Goal: Navigation & Orientation: Find specific page/section

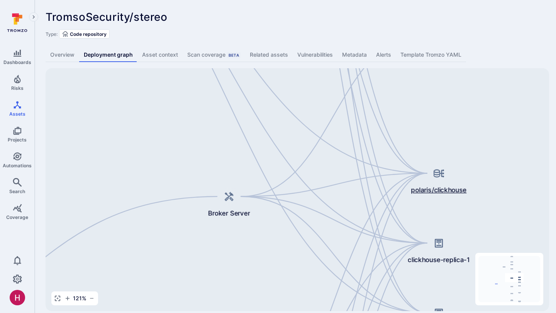
click at [441, 173] on icon at bounding box center [438, 173] width 10 height 8
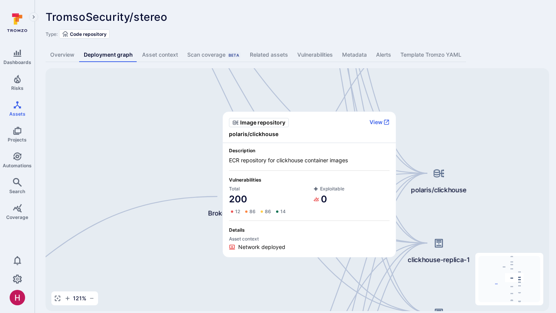
click at [419, 150] on div "Django Application TromsoSecurity/stereo Broker Server Broker Client Cube.js An…" at bounding box center [297, 189] width 503 height 243
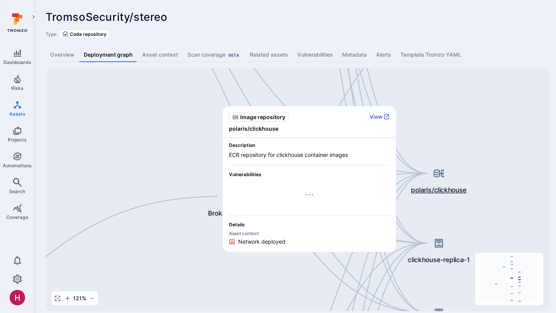
click at [401, 175] on div "polaris/clickhouse" at bounding box center [438, 179] width 74 height 32
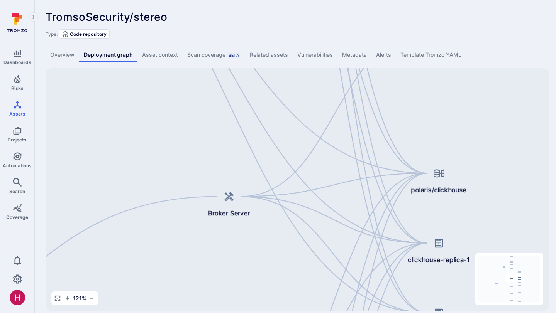
click at [322, 191] on div "Django Application TromsoSecurity/stereo Broker Server Broker Client Cube.js An…" at bounding box center [297, 189] width 503 height 243
click at [322, 187] on div "Django Application TromsoSecurity/stereo Broker Server Broker Client Cube.js An…" at bounding box center [297, 189] width 503 height 243
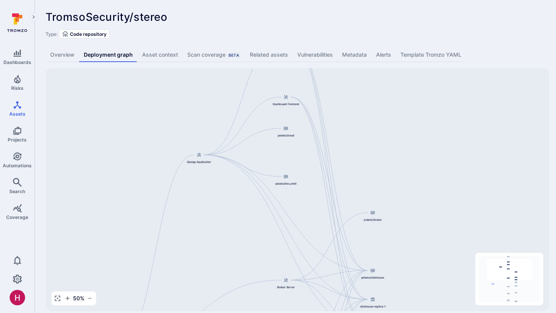
drag, startPoint x: 197, startPoint y: 188, endPoint x: 205, endPoint y: 275, distance: 87.6
click at [205, 275] on div "Django Application TromsoSecurity/stereo Broker Server Broker Client Cube.js An…" at bounding box center [297, 189] width 503 height 243
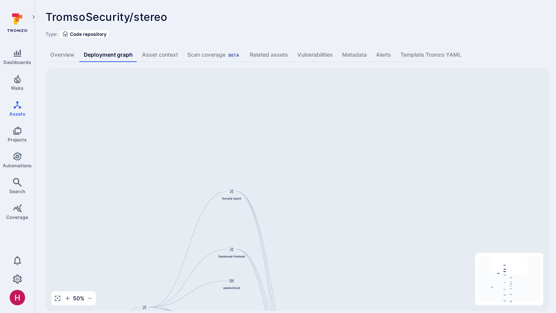
drag, startPoint x: 213, startPoint y: 107, endPoint x: 179, endPoint y: 248, distance: 144.4
click at [179, 248] on div "Django Application TromsoSecurity/stereo Broker Server Broker Client Cube.js An…" at bounding box center [297, 189] width 503 height 243
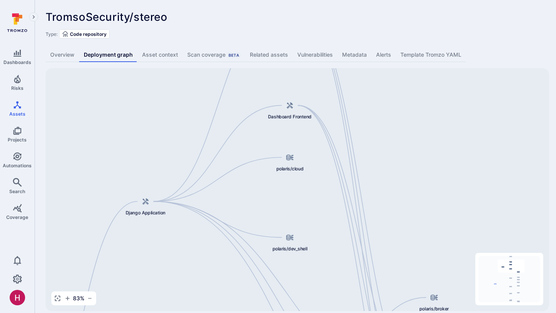
drag, startPoint x: 179, startPoint y: 248, endPoint x: 204, endPoint y: 103, distance: 146.7
click at [204, 103] on div "Django Application TromsoSecurity/stereo Broker Server Broker Client Cube.js An…" at bounding box center [297, 189] width 503 height 243
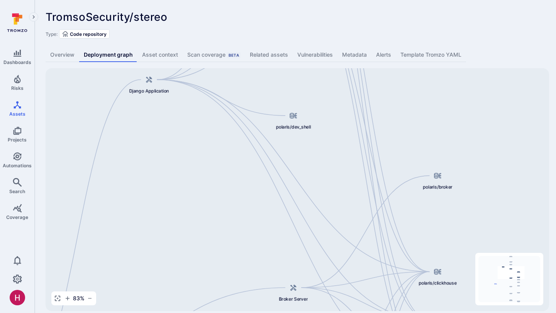
drag, startPoint x: 165, startPoint y: 269, endPoint x: 169, endPoint y: 147, distance: 122.4
click at [169, 147] on div "Django Application TromsoSecurity/stereo Broker Server Broker Client Cube.js An…" at bounding box center [297, 189] width 503 height 243
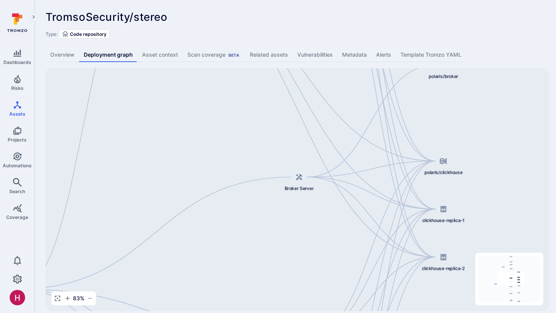
drag, startPoint x: 244, startPoint y: 135, endPoint x: 263, endPoint y: 5, distance: 130.7
click at [263, 5] on div "TromsoSecurity/stereo ... Show more Type: Code repository Overview Deployment g…" at bounding box center [295, 161] width 521 height 322
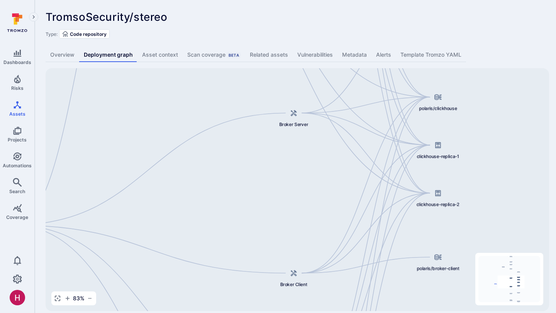
drag, startPoint x: 226, startPoint y: 194, endPoint x: 222, endPoint y: 135, distance: 58.8
click at [222, 135] on div "Django Application TromsoSecurity/stereo Broker Server Broker Client Cube.js An…" at bounding box center [297, 189] width 503 height 243
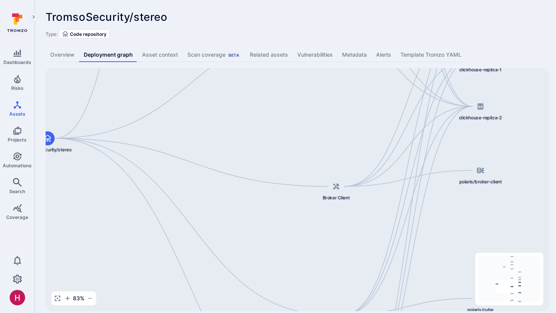
drag, startPoint x: 160, startPoint y: 233, endPoint x: 196, endPoint y: 153, distance: 87.4
click at [196, 153] on div "Django Application TromsoSecurity/stereo Broker Server Broker Client Cube.js An…" at bounding box center [297, 189] width 503 height 243
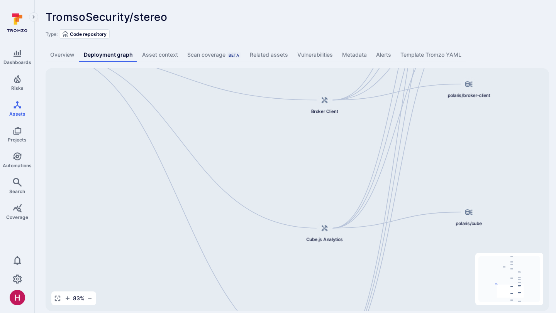
drag, startPoint x: 185, startPoint y: 240, endPoint x: 173, endPoint y: 153, distance: 87.8
click at [173, 153] on div "Django Application TromsoSecurity/stereo Broker Server Broker Client Cube.js An…" at bounding box center [297, 189] width 503 height 243
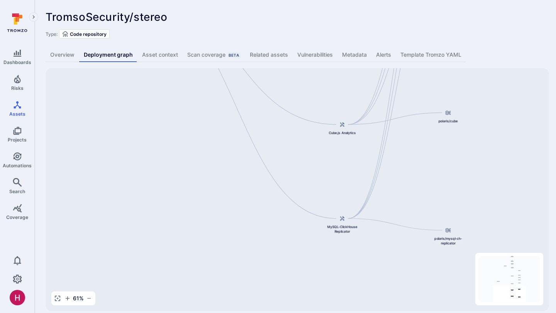
drag, startPoint x: 127, startPoint y: 223, endPoint x: 199, endPoint y: 115, distance: 130.8
click at [199, 115] on div "Django Application TromsoSecurity/stereo Broker Server Broker Client Cube.js An…" at bounding box center [297, 189] width 503 height 243
click at [350, 228] on span "MySQL-ClickHouse Replicator" at bounding box center [343, 224] width 38 height 9
click at [346, 125] on div "Cube.js Analytics" at bounding box center [343, 123] width 38 height 16
click at [448, 238] on span "polaris/mysql-ch-replicator" at bounding box center [449, 236] width 38 height 9
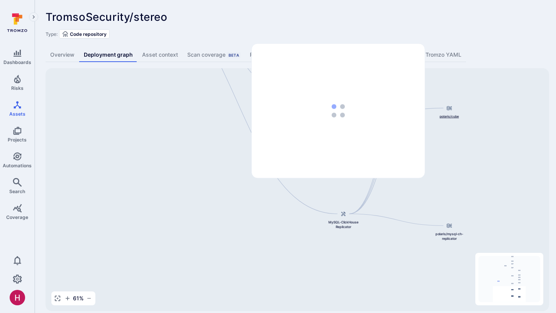
click at [453, 116] on span "polaris/cube" at bounding box center [449, 116] width 19 height 5
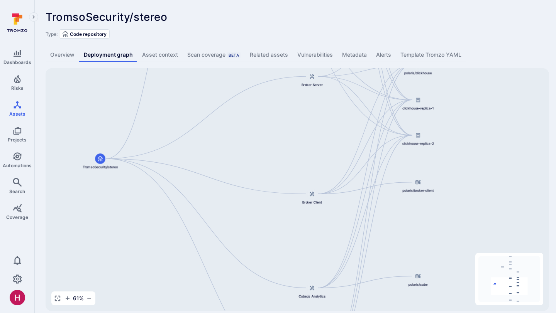
drag, startPoint x: 473, startPoint y: 100, endPoint x: 441, endPoint y: 266, distance: 169.8
click at [441, 267] on div "Django Application TromsoSecurity/stereo Broker Server Broker Client Cube.js An…" at bounding box center [297, 189] width 503 height 243
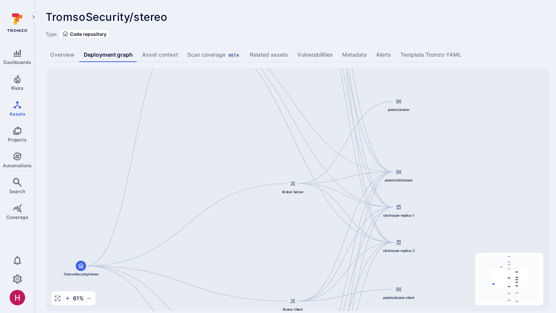
drag, startPoint x: 453, startPoint y: 132, endPoint x: 434, endPoint y: 241, distance: 110.8
click at [434, 241] on div "Django Application TromsoSecurity/stereo Broker Server Broker Client Cube.js An…" at bounding box center [297, 189] width 503 height 243
click at [406, 217] on span "clickhouse-replica-1" at bounding box center [398, 217] width 31 height 5
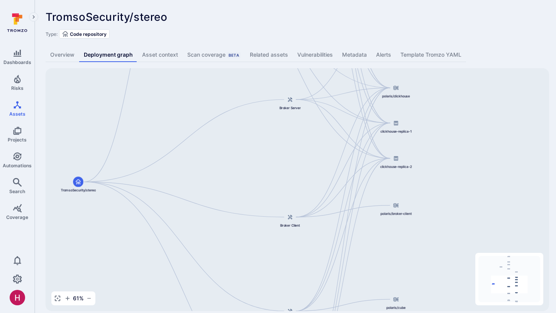
drag, startPoint x: 431, startPoint y: 240, endPoint x: 426, endPoint y: 153, distance: 87.7
click at [426, 153] on div "Django Application TromsoSecurity/stereo Broker Server Broker Client Cube.js An…" at bounding box center [297, 189] width 503 height 243
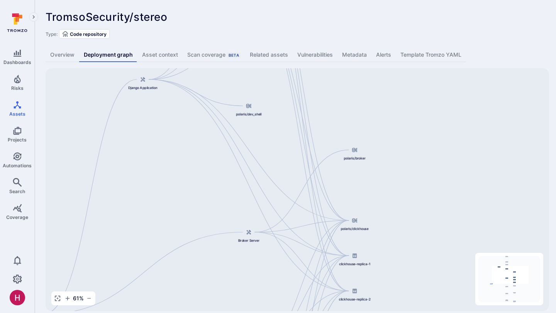
drag, startPoint x: 426, startPoint y: 158, endPoint x: 385, endPoint y: 291, distance: 139.1
click at [385, 291] on div "Django Application TromsoSecurity/stereo Broker Server Broker Client Cube.js An…" at bounding box center [297, 189] width 503 height 243
click at [354, 156] on span "polaris/broker" at bounding box center [353, 157] width 22 height 5
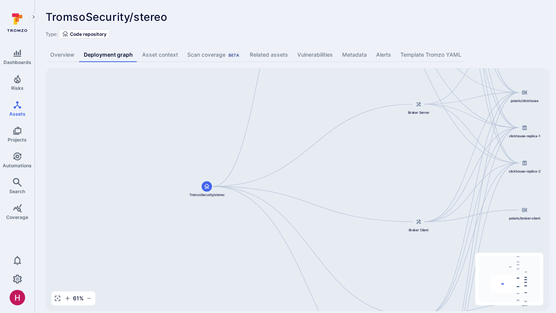
drag, startPoint x: 335, startPoint y: 121, endPoint x: 504, endPoint y: -5, distance: 211.2
click at [504, 0] on html "Dashboards Risks Assets Projects Automations Search Coverage 0 Assets Assets Pu…" at bounding box center [278, 156] width 556 height 313
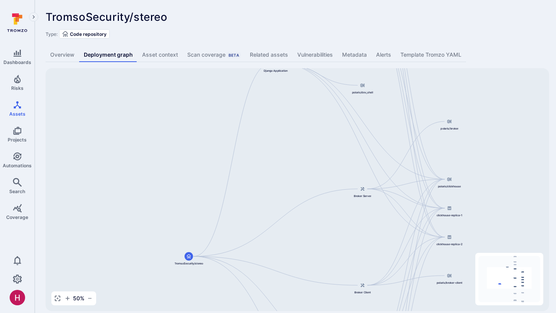
drag, startPoint x: 383, startPoint y: 185, endPoint x: 325, endPoint y: 274, distance: 106.0
click at [326, 274] on div "Django Application TromsoSecurity/stereo Broker Server Broker Client Cube.js An…" at bounding box center [297, 189] width 503 height 243
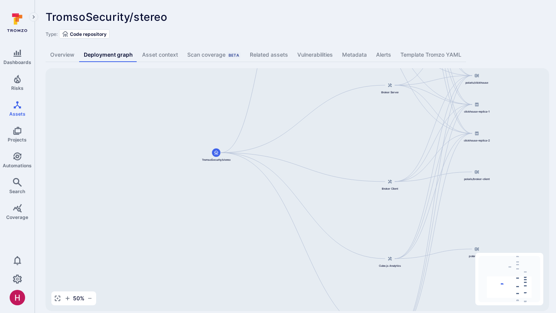
drag, startPoint x: 348, startPoint y: 144, endPoint x: 386, endPoint y: 12, distance: 136.8
click at [386, 12] on div "TromsoSecurity/stereo ... Show more Type: Code repository Overview Deployment g…" at bounding box center [295, 161] width 521 height 322
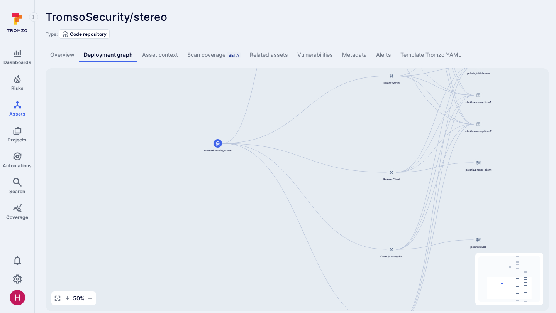
scroll to position [9, 0]
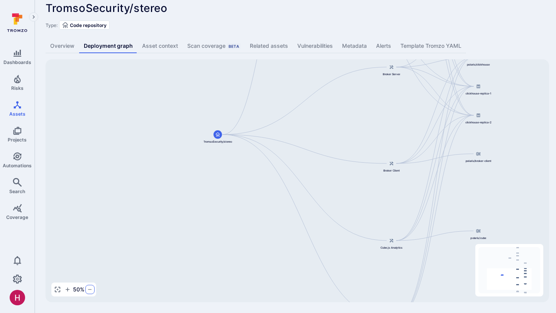
click at [90, 289] on icon "button" at bounding box center [90, 290] width 6 height 6
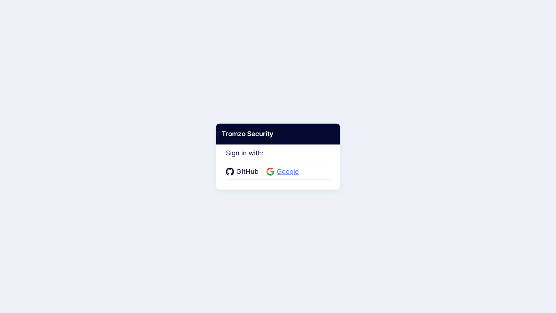
click at [289, 170] on span "Google" at bounding box center [287, 172] width 27 height 10
click at [289, 172] on span "Google" at bounding box center [287, 172] width 27 height 10
click at [288, 176] on span "Google" at bounding box center [287, 172] width 27 height 10
